Goal: Task Accomplishment & Management: Use online tool/utility

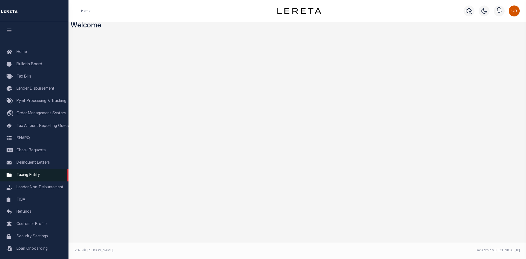
click at [32, 174] on link "Taxing Entity" at bounding box center [34, 175] width 69 height 12
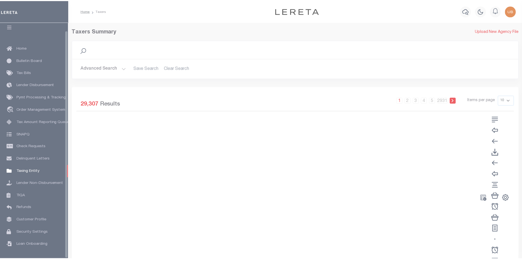
scroll to position [8, 0]
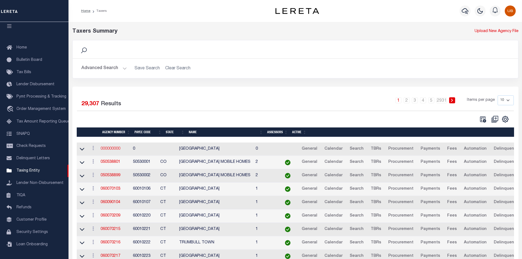
click at [111, 148] on link "000000000" at bounding box center [111, 149] width 20 height 4
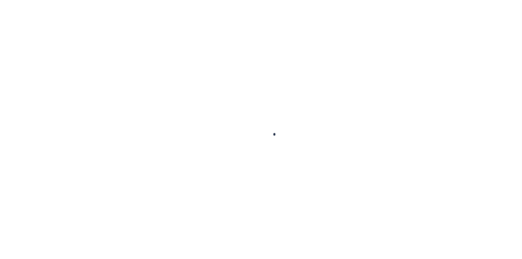
select select
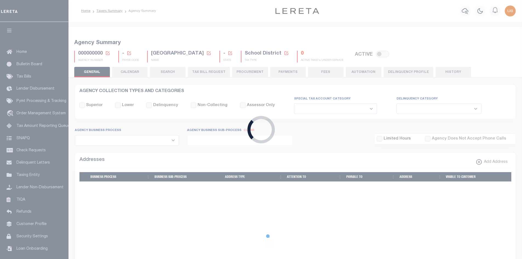
checkbox input "false"
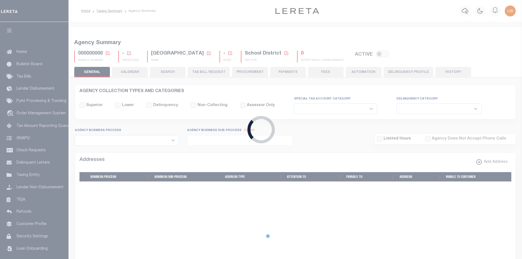
checkbox input "false"
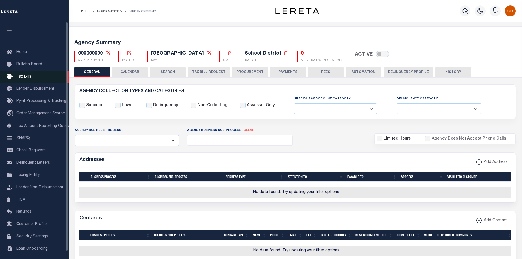
click at [39, 78] on link "Tax Bills" at bounding box center [34, 77] width 69 height 12
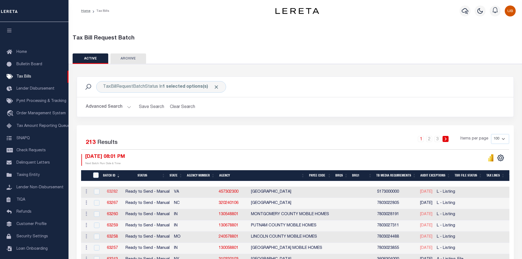
click at [108, 190] on link "63282" at bounding box center [112, 192] width 11 height 4
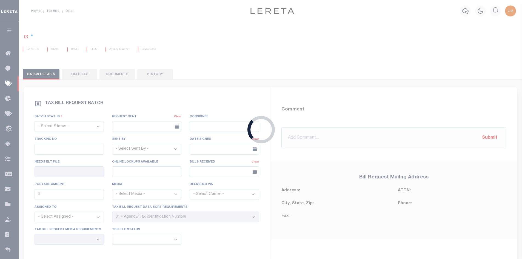
select select "RTS"
type input "No"
type input "Yes"
select select "30"
select select "20"
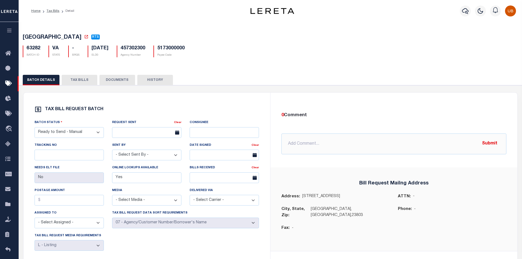
click at [118, 81] on button "DOCUMENTS" at bounding box center [117, 80] width 36 height 10
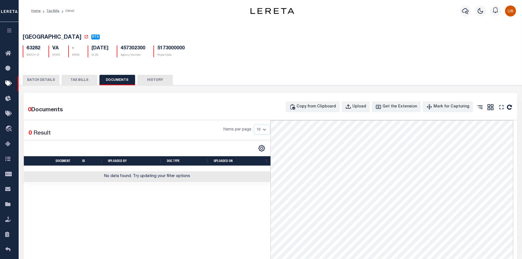
click at [10, 32] on icon "button" at bounding box center [9, 30] width 6 height 5
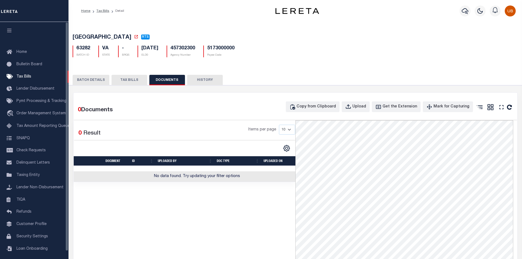
click at [84, 78] on button "BATCH DETAILS" at bounding box center [91, 80] width 37 height 10
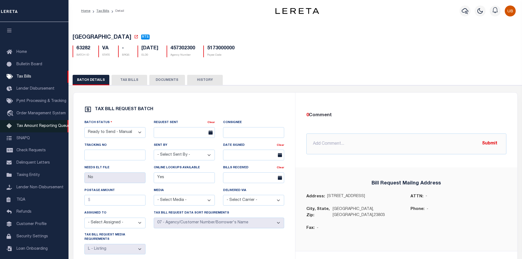
click at [35, 123] on link "Tax Amount Reporting Queue" at bounding box center [34, 126] width 69 height 12
